Goal: Navigation & Orientation: Find specific page/section

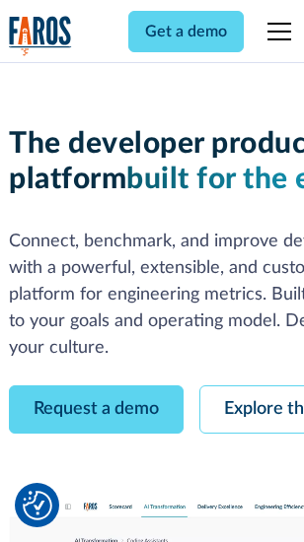
scroll to position [111, 0]
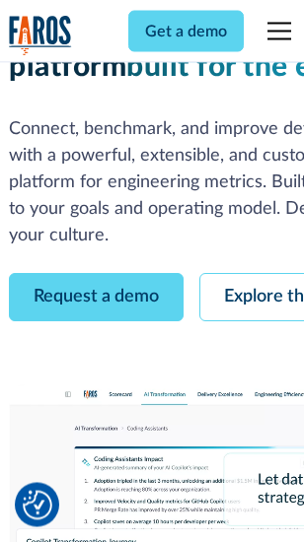
click at [97, 274] on link "Request a demo" at bounding box center [96, 298] width 175 height 48
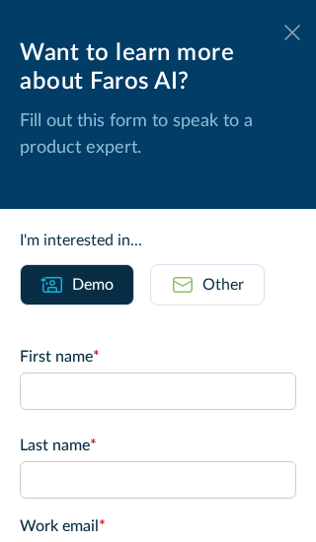
click at [284, 33] on icon at bounding box center [292, 32] width 16 height 15
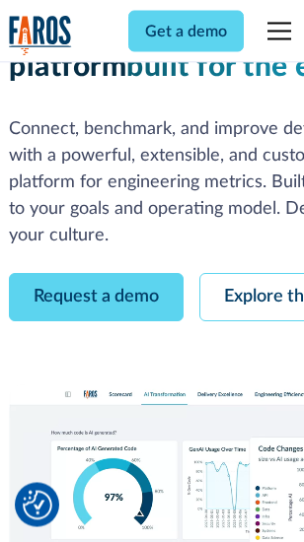
click at [257, 274] on link "Explore the platform" at bounding box center [304, 298] width 210 height 48
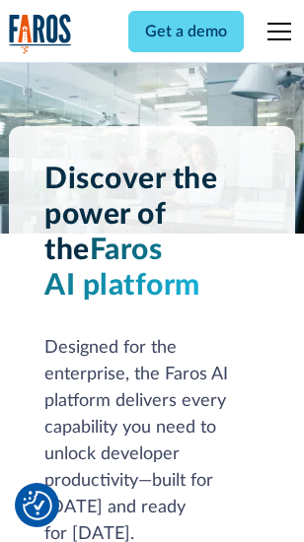
scroll to position [15021, 0]
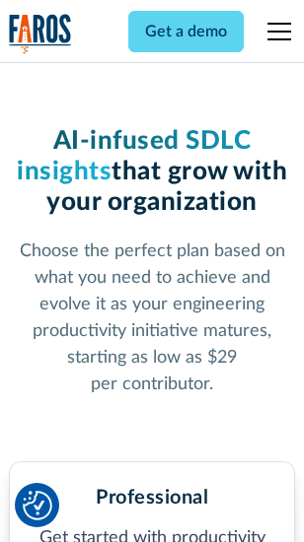
scroll to position [3126, 0]
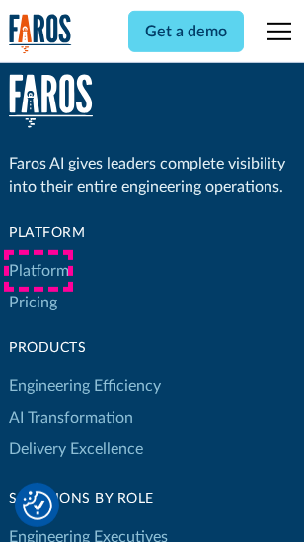
click at [38, 271] on link "Platform" at bounding box center [39, 271] width 60 height 32
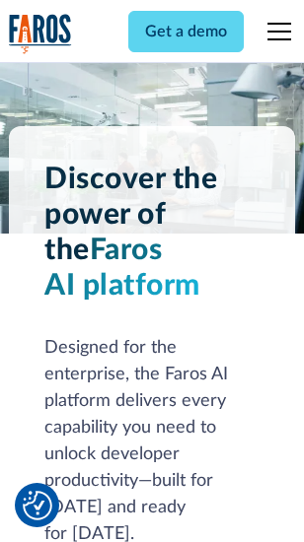
scroll to position [15654, 0]
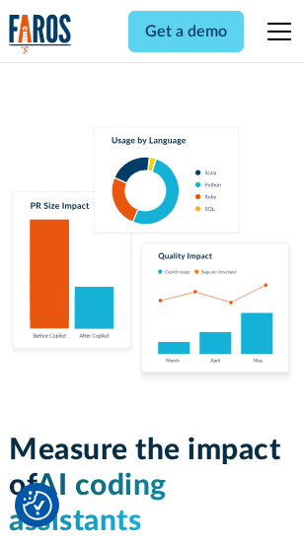
scroll to position [12310, 0]
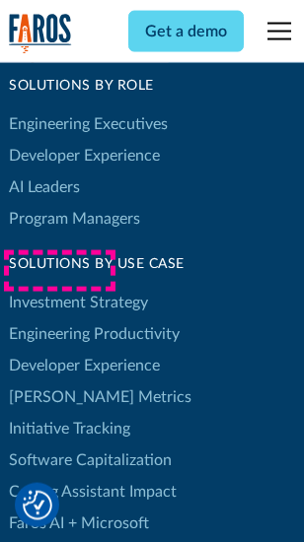
click at [59, 382] on link "[PERSON_NAME] Metrics" at bounding box center [100, 398] width 182 height 32
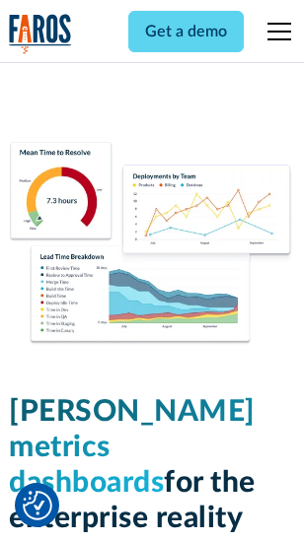
scroll to position [8730, 0]
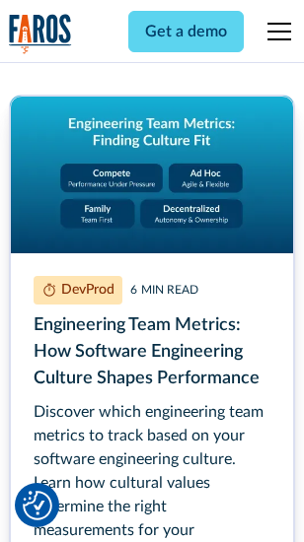
scroll to position [8974, 0]
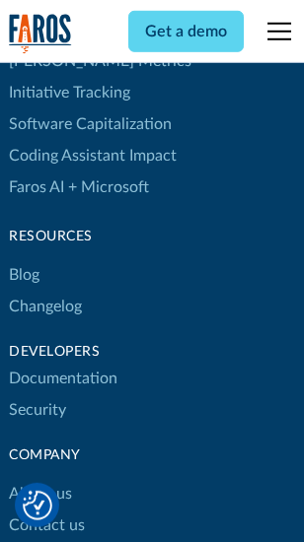
click at [45, 291] on link "Changelog" at bounding box center [45, 307] width 73 height 32
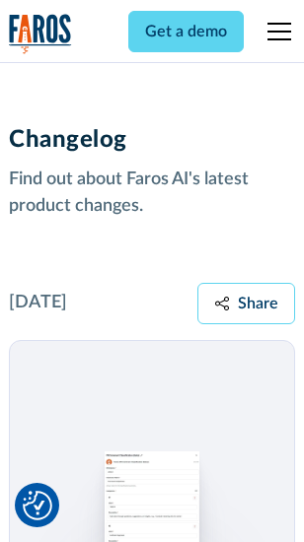
scroll to position [24180, 0]
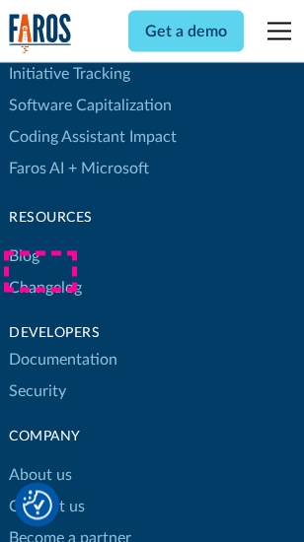
click at [39, 460] on link "About us" at bounding box center [40, 476] width 63 height 32
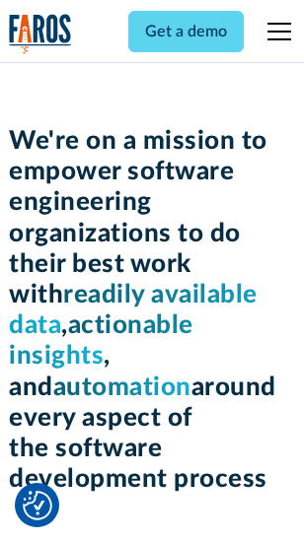
scroll to position [6819, 0]
